Goal: Task Accomplishment & Management: Use online tool/utility

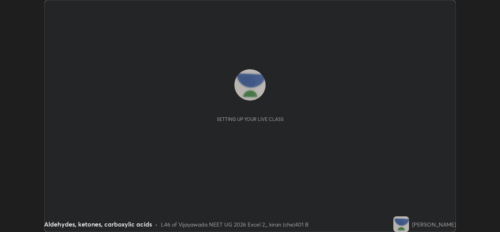
scroll to position [232, 499]
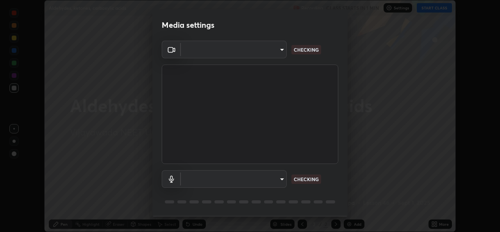
type input "3a992d1da3209f10b5da796cf46cb8db787427b461a3fd2b7253857f6e40e0ec"
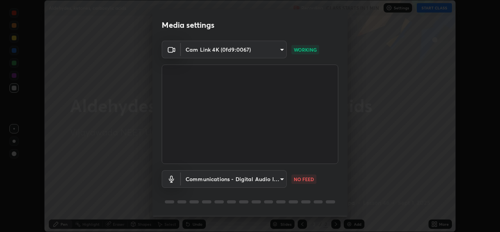
scroll to position [25, 0]
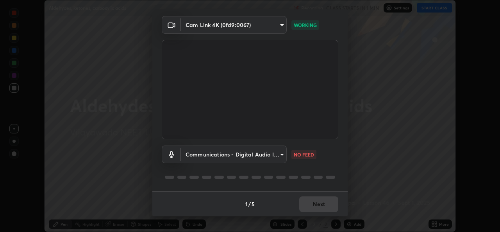
click at [283, 155] on body "Erase all Aldehydes, ketones, carboxylic acids Recording CLASS STARTS IN 1 MIN …" at bounding box center [250, 116] width 500 height 232
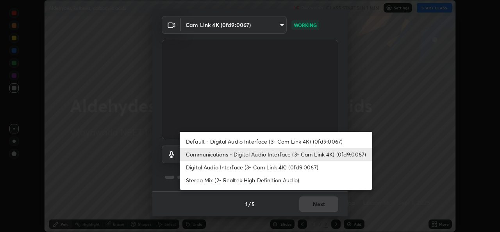
click at [238, 168] on li "Digital Audio Interface (3- Cam Link 4K) (0fd9:0067)" at bounding box center [276, 166] width 192 height 13
type input "0dce955b6b4f6b94a9b0145f851f3af49c125d8c235586a27029e9c8e3e71f78"
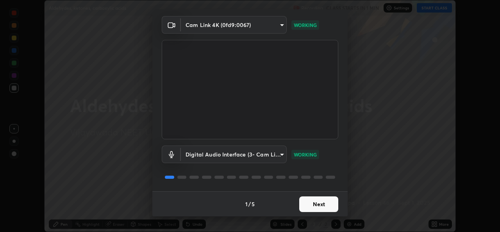
click at [324, 205] on button "Next" at bounding box center [318, 204] width 39 height 16
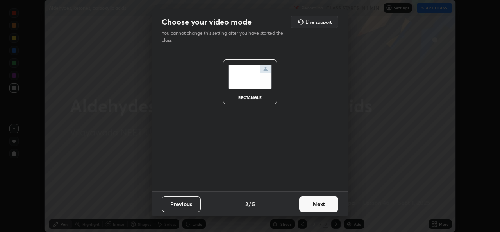
scroll to position [0, 0]
click at [327, 203] on button "Next" at bounding box center [318, 204] width 39 height 16
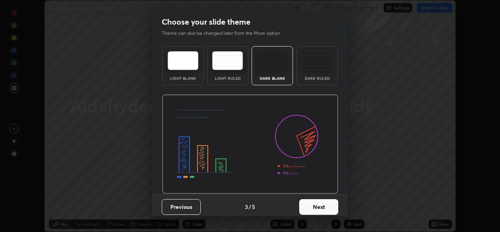
click at [329, 205] on button "Next" at bounding box center [318, 207] width 39 height 16
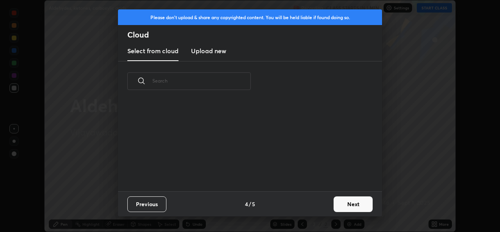
click at [343, 205] on button "Next" at bounding box center [352, 204] width 39 height 16
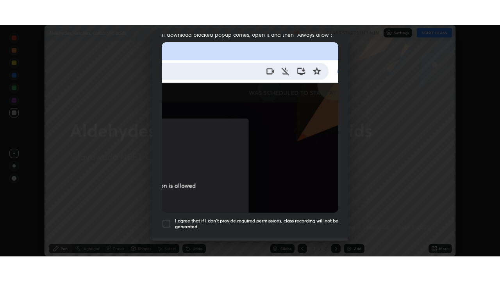
scroll to position [184, 0]
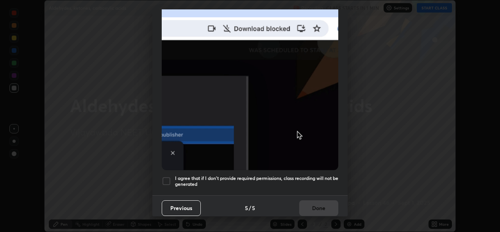
click at [171, 180] on div "I agree that if I don't provide required permissions, class recording will not …" at bounding box center [250, 180] width 176 height 9
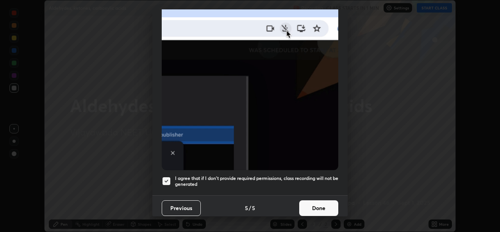
click at [319, 201] on button "Done" at bounding box center [318, 208] width 39 height 16
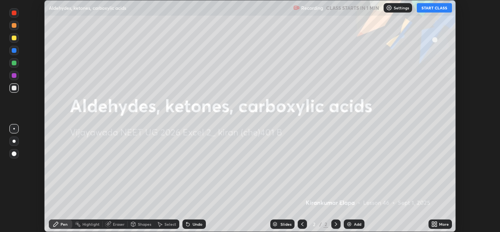
click at [442, 8] on button "START CLASS" at bounding box center [434, 7] width 35 height 9
click at [435, 223] on icon at bounding box center [436, 222] width 2 height 2
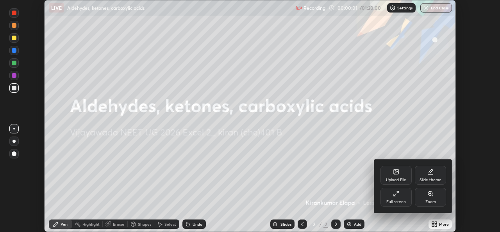
click at [401, 199] on div "Full screen" at bounding box center [395, 196] width 31 height 19
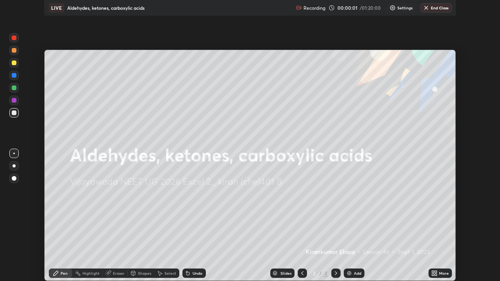
scroll to position [281, 500]
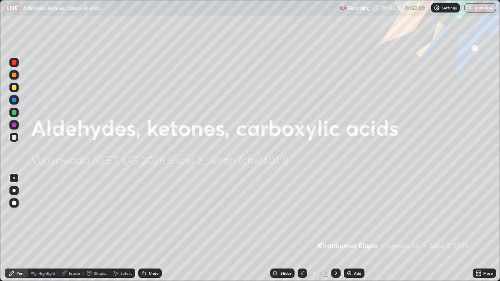
click at [356, 231] on div "Add" at bounding box center [357, 273] width 7 height 4
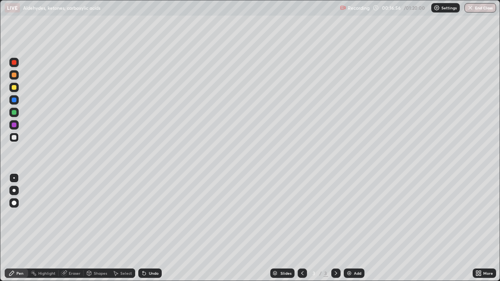
click at [15, 90] on div at bounding box center [13, 87] width 9 height 9
click at [14, 189] on div at bounding box center [13, 190] width 3 height 3
click at [14, 137] on div at bounding box center [14, 137] width 5 height 5
click at [14, 114] on div at bounding box center [14, 112] width 5 height 5
click at [78, 231] on div "Eraser" at bounding box center [75, 273] width 12 height 4
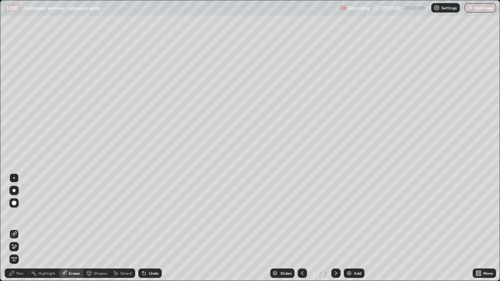
click at [25, 231] on div "Pen" at bounding box center [16, 273] width 23 height 9
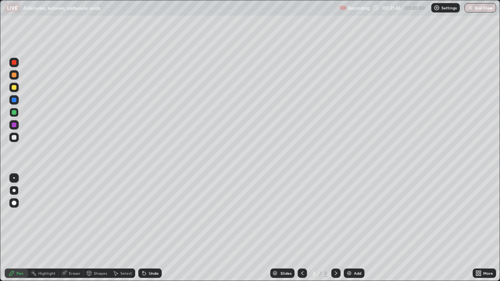
click at [16, 138] on div at bounding box center [14, 137] width 5 height 5
click at [18, 62] on div at bounding box center [13, 62] width 9 height 9
click at [351, 231] on img at bounding box center [349, 273] width 6 height 6
click at [16, 75] on div at bounding box center [14, 75] width 5 height 5
click at [14, 139] on div at bounding box center [14, 137] width 5 height 5
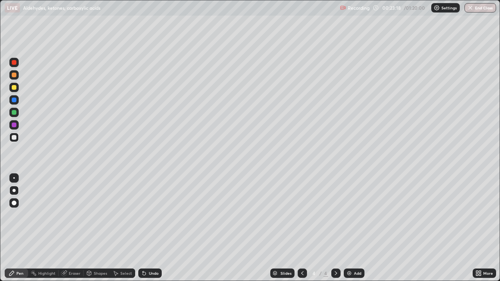
click at [14, 113] on div at bounding box center [14, 112] width 5 height 5
click at [14, 87] on div at bounding box center [14, 87] width 5 height 5
click at [15, 126] on div at bounding box center [14, 125] width 5 height 5
click at [15, 113] on div at bounding box center [14, 112] width 5 height 5
click at [16, 89] on div at bounding box center [13, 87] width 9 height 9
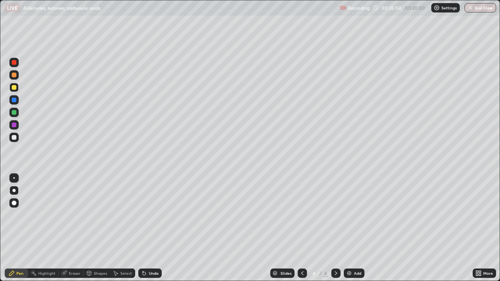
click at [15, 139] on div at bounding box center [14, 137] width 5 height 5
click at [15, 100] on div at bounding box center [14, 100] width 5 height 5
click at [14, 114] on div at bounding box center [14, 112] width 5 height 5
click at [17, 137] on div at bounding box center [13, 137] width 9 height 9
click at [14, 125] on div at bounding box center [14, 125] width 5 height 5
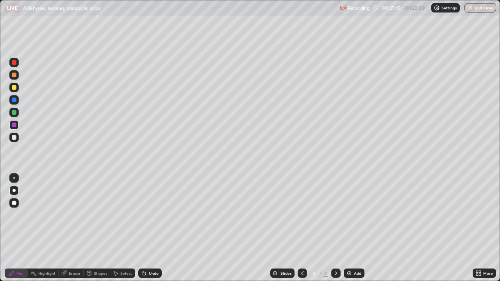
click at [352, 231] on div "Add" at bounding box center [354, 273] width 21 height 9
click at [15, 67] on div at bounding box center [13, 62] width 9 height 9
click at [14, 77] on div at bounding box center [14, 75] width 5 height 5
click at [17, 137] on div at bounding box center [13, 137] width 9 height 9
click at [16, 113] on div at bounding box center [14, 112] width 5 height 5
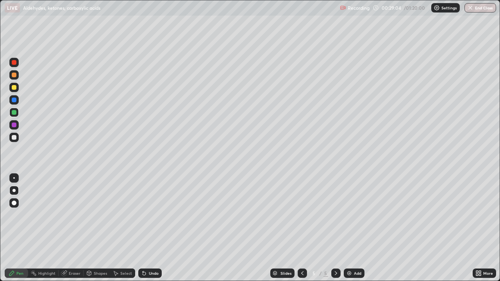
click at [151, 231] on div "Undo" at bounding box center [154, 273] width 10 height 4
click at [16, 87] on div at bounding box center [14, 87] width 5 height 5
click at [14, 137] on div at bounding box center [14, 137] width 5 height 5
click at [301, 231] on icon at bounding box center [302, 273] width 6 height 6
click at [336, 231] on icon at bounding box center [336, 273] width 6 height 6
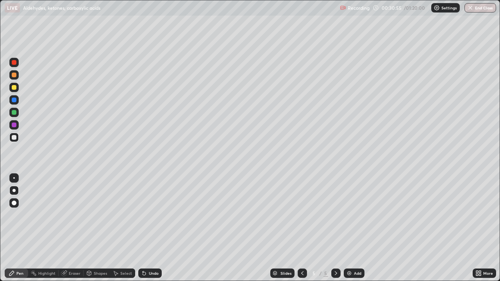
click at [16, 113] on div at bounding box center [14, 112] width 5 height 5
click at [13, 77] on div at bounding box center [14, 75] width 5 height 5
click at [298, 231] on div at bounding box center [302, 273] width 9 height 9
click at [301, 231] on icon at bounding box center [302, 273] width 6 height 6
click at [335, 231] on icon at bounding box center [336, 273] width 6 height 6
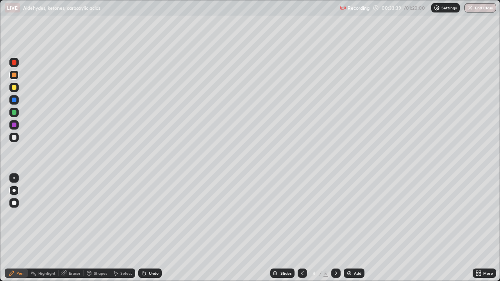
click at [334, 231] on icon at bounding box center [336, 273] width 6 height 6
click at [349, 231] on img at bounding box center [349, 273] width 6 height 6
click at [14, 87] on div at bounding box center [14, 87] width 5 height 5
click at [14, 138] on div at bounding box center [14, 137] width 5 height 5
click at [14, 125] on div at bounding box center [14, 125] width 5 height 5
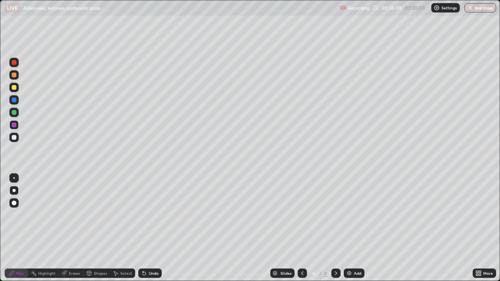
click at [14, 88] on div at bounding box center [14, 87] width 5 height 5
click at [15, 114] on div at bounding box center [14, 112] width 5 height 5
click at [16, 139] on div at bounding box center [14, 137] width 5 height 5
click at [12, 114] on div at bounding box center [14, 112] width 5 height 5
click at [18, 77] on div at bounding box center [13, 74] width 9 height 9
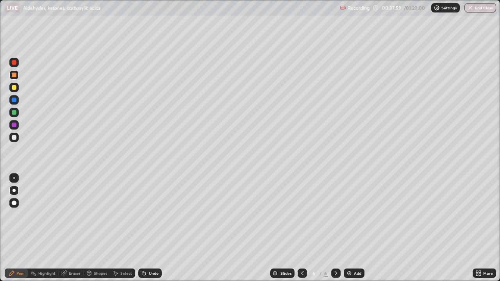
click at [14, 137] on div at bounding box center [14, 137] width 5 height 5
click at [16, 110] on div at bounding box center [13, 112] width 9 height 9
click at [354, 231] on div "Add" at bounding box center [357, 273] width 7 height 4
click at [16, 88] on div at bounding box center [14, 87] width 5 height 5
click at [14, 138] on div at bounding box center [14, 137] width 5 height 5
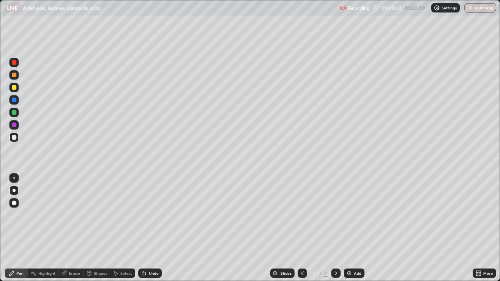
click at [13, 178] on div at bounding box center [13, 177] width 9 height 9
click at [150, 231] on div "Undo" at bounding box center [154, 273] width 10 height 4
click at [152, 231] on div "Undo" at bounding box center [154, 273] width 10 height 4
click at [16, 114] on div at bounding box center [13, 112] width 9 height 9
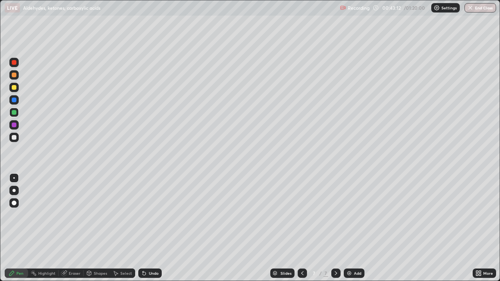
click at [15, 75] on div at bounding box center [14, 75] width 5 height 5
click at [16, 138] on div at bounding box center [14, 137] width 5 height 5
click at [354, 231] on div "Add" at bounding box center [357, 273] width 7 height 4
click at [14, 88] on div at bounding box center [14, 87] width 5 height 5
click at [14, 140] on div at bounding box center [13, 137] width 9 height 9
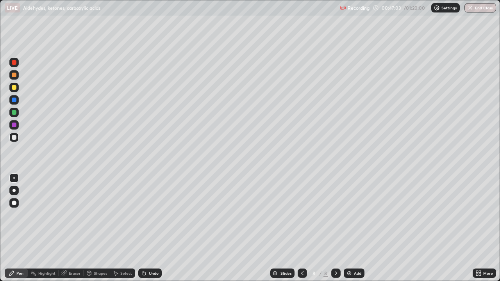
click at [14, 113] on div at bounding box center [14, 112] width 5 height 5
click at [13, 87] on div at bounding box center [14, 87] width 5 height 5
click at [14, 191] on div at bounding box center [13, 190] width 3 height 3
click at [14, 63] on div at bounding box center [14, 62] width 5 height 5
click at [15, 99] on div at bounding box center [14, 100] width 5 height 5
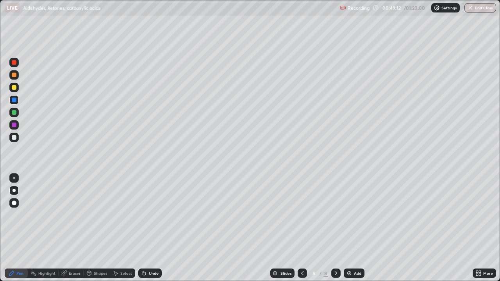
click at [301, 231] on icon at bounding box center [302, 273] width 6 height 6
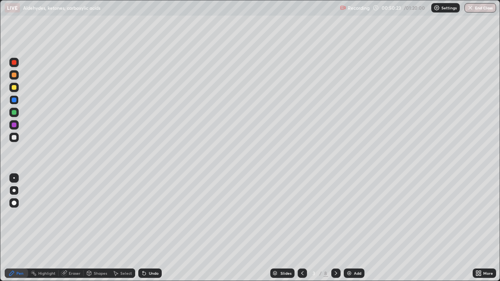
click at [301, 231] on icon at bounding box center [302, 273] width 6 height 6
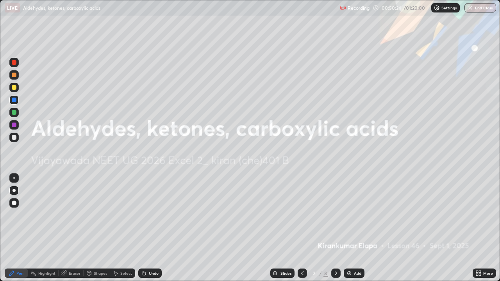
click at [335, 231] on icon at bounding box center [336, 273] width 6 height 6
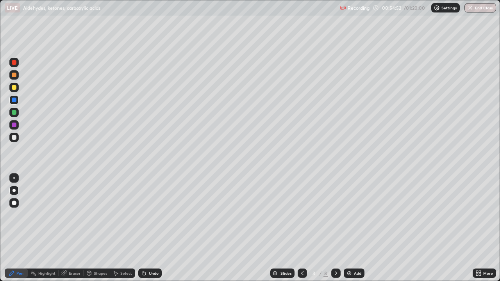
click at [334, 231] on icon at bounding box center [336, 273] width 6 height 6
click at [338, 231] on div at bounding box center [335, 273] width 9 height 9
click at [337, 231] on div at bounding box center [335, 273] width 9 height 9
click at [335, 231] on icon at bounding box center [336, 273] width 6 height 6
click at [338, 231] on div at bounding box center [335, 273] width 9 height 9
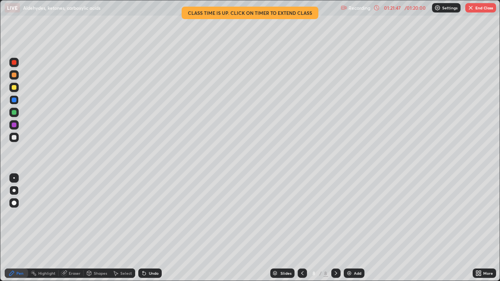
click at [477, 10] on button "End Class" at bounding box center [480, 7] width 31 height 9
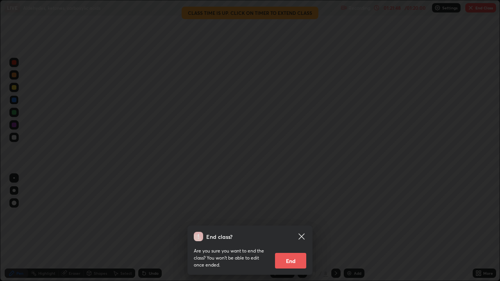
click at [294, 231] on button "End" at bounding box center [290, 261] width 31 height 16
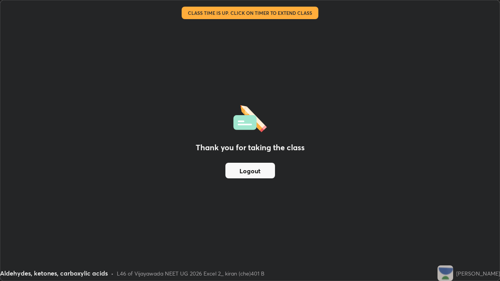
click at [265, 173] on button "Logout" at bounding box center [250, 171] width 50 height 16
